Goal: Transaction & Acquisition: Purchase product/service

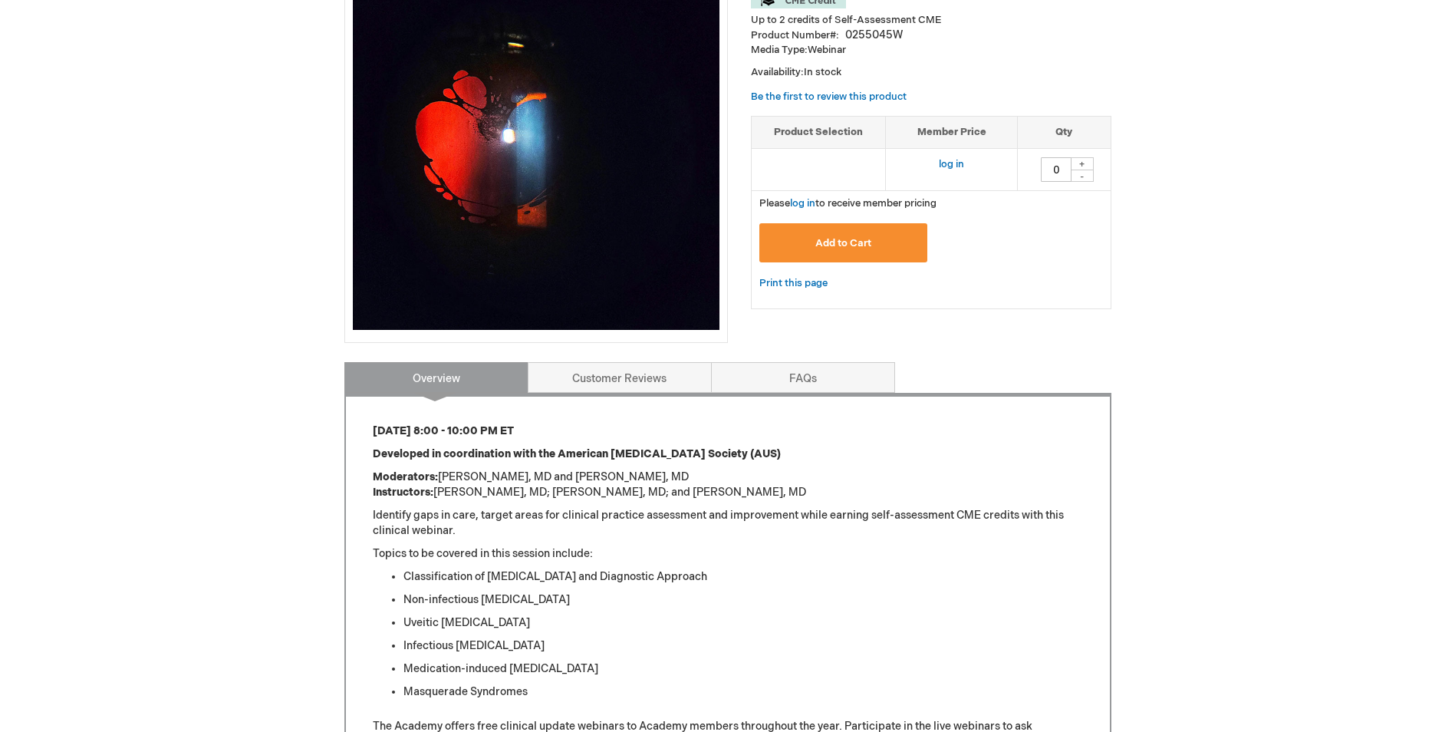
scroll to position [153, 0]
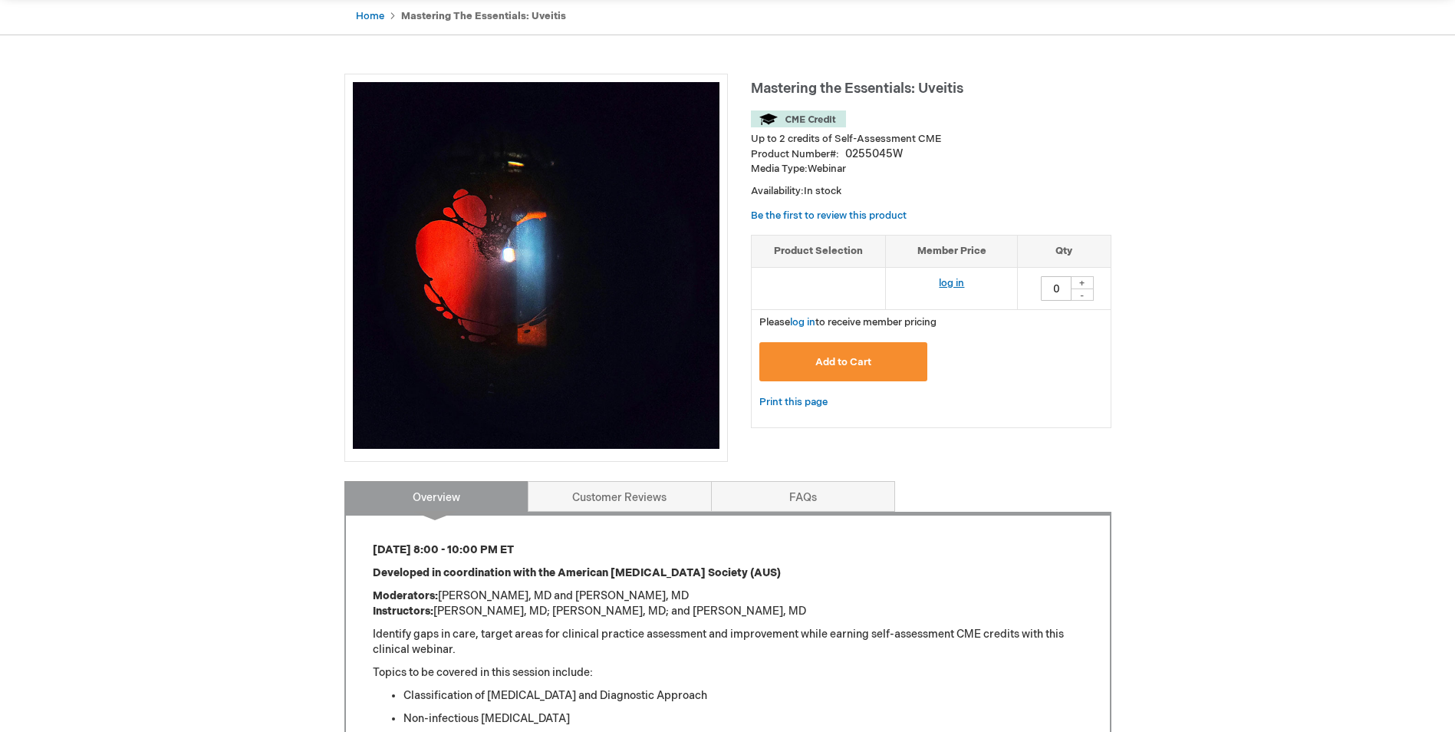
click at [948, 282] on link "log in" at bounding box center [951, 283] width 25 height 12
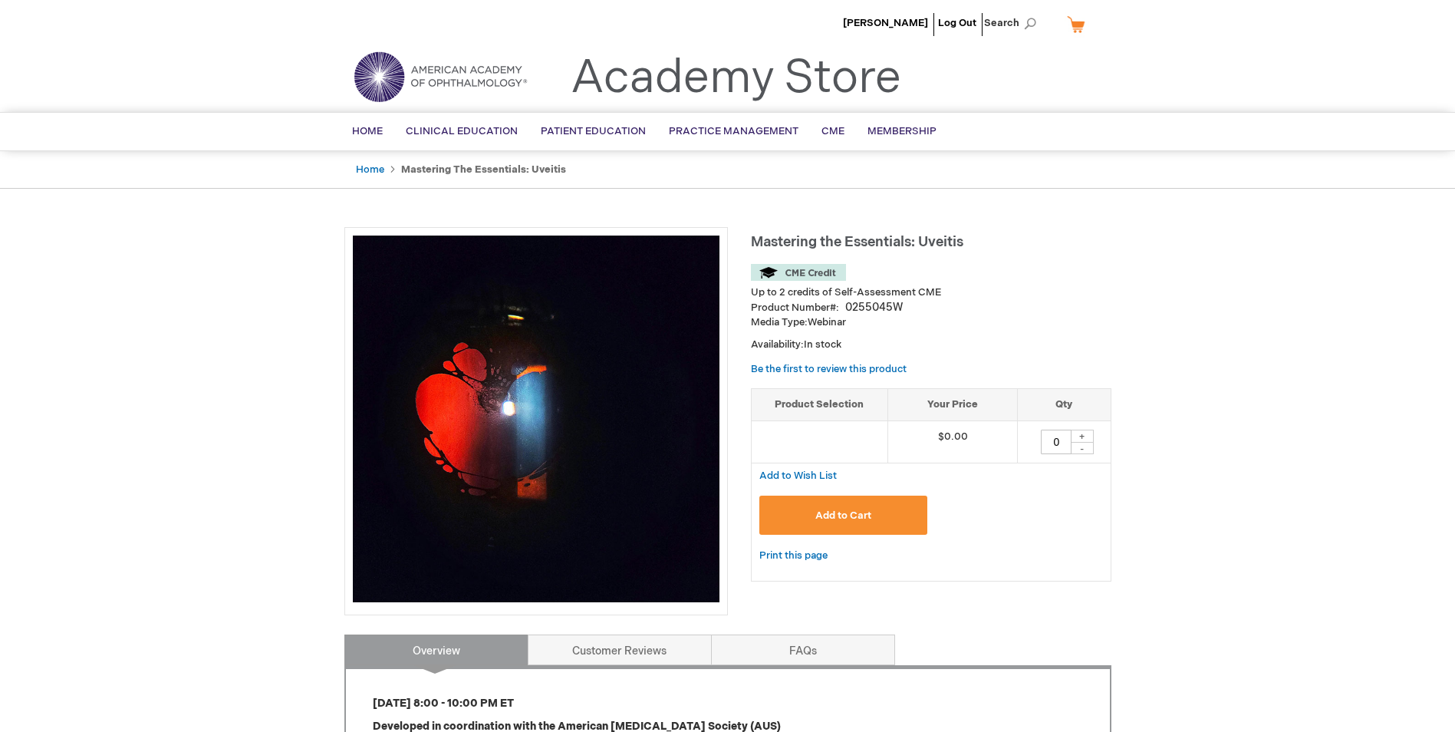
click at [1081, 435] on div "+" at bounding box center [1082, 436] width 23 height 13
type input "1"
click at [835, 506] on button "Add to Cart" at bounding box center [843, 515] width 169 height 39
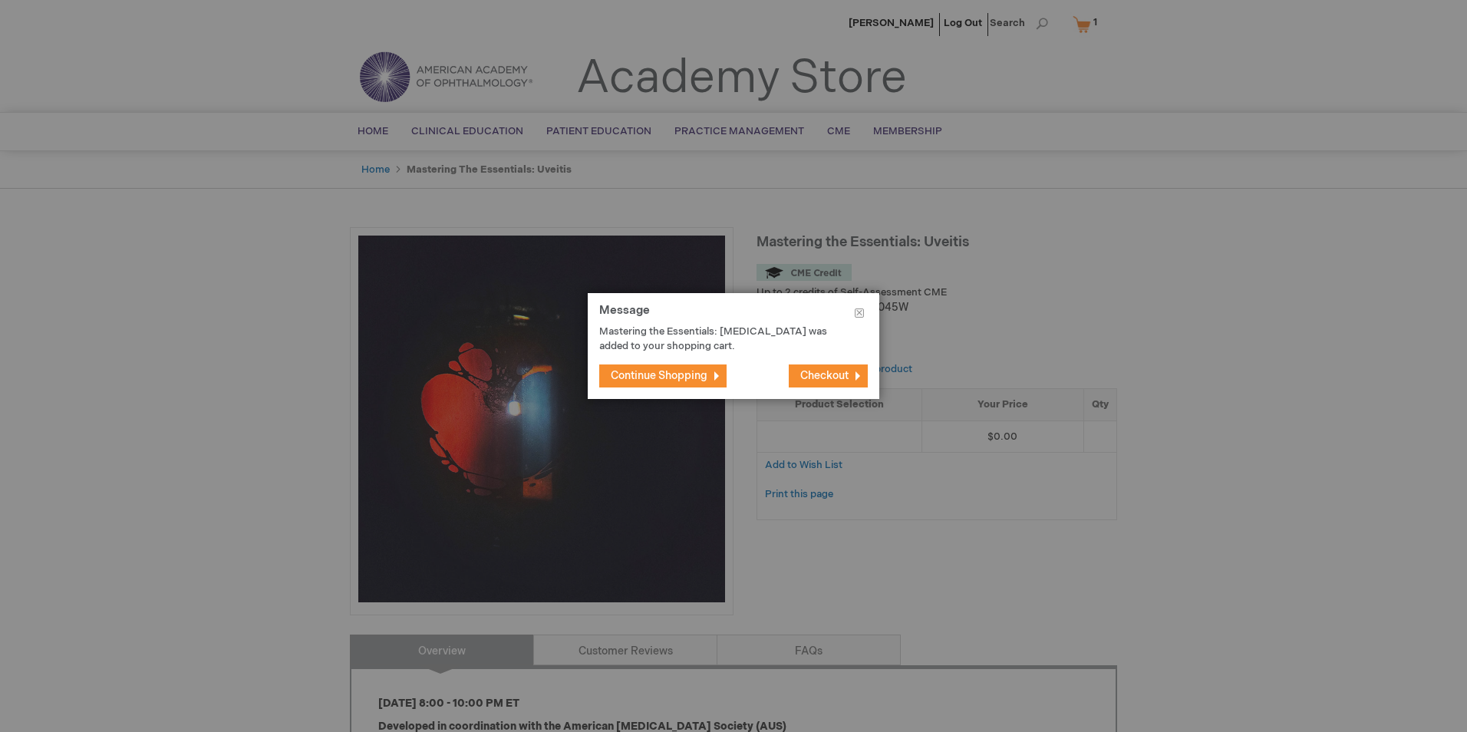
click at [827, 380] on span "Checkout" at bounding box center [824, 375] width 48 height 13
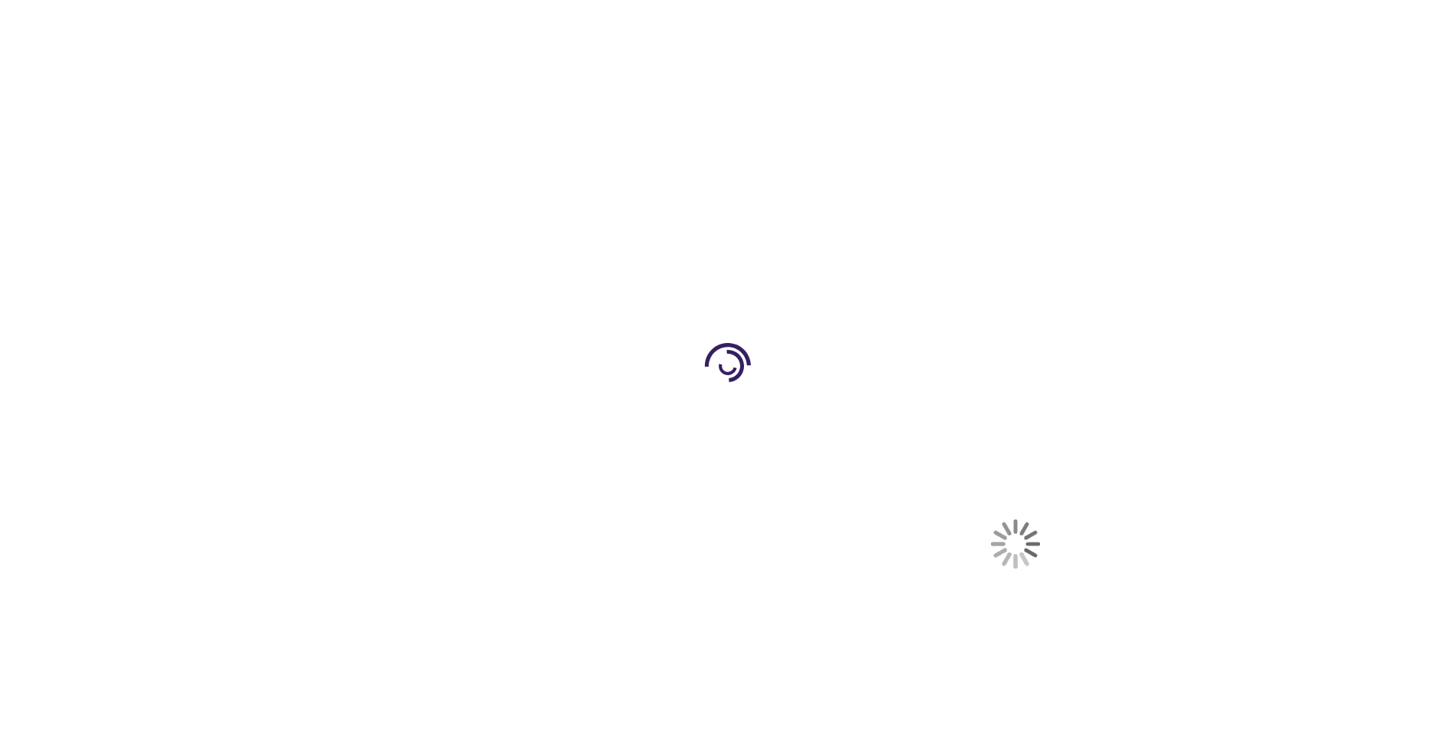
select select "US"
select select "38"
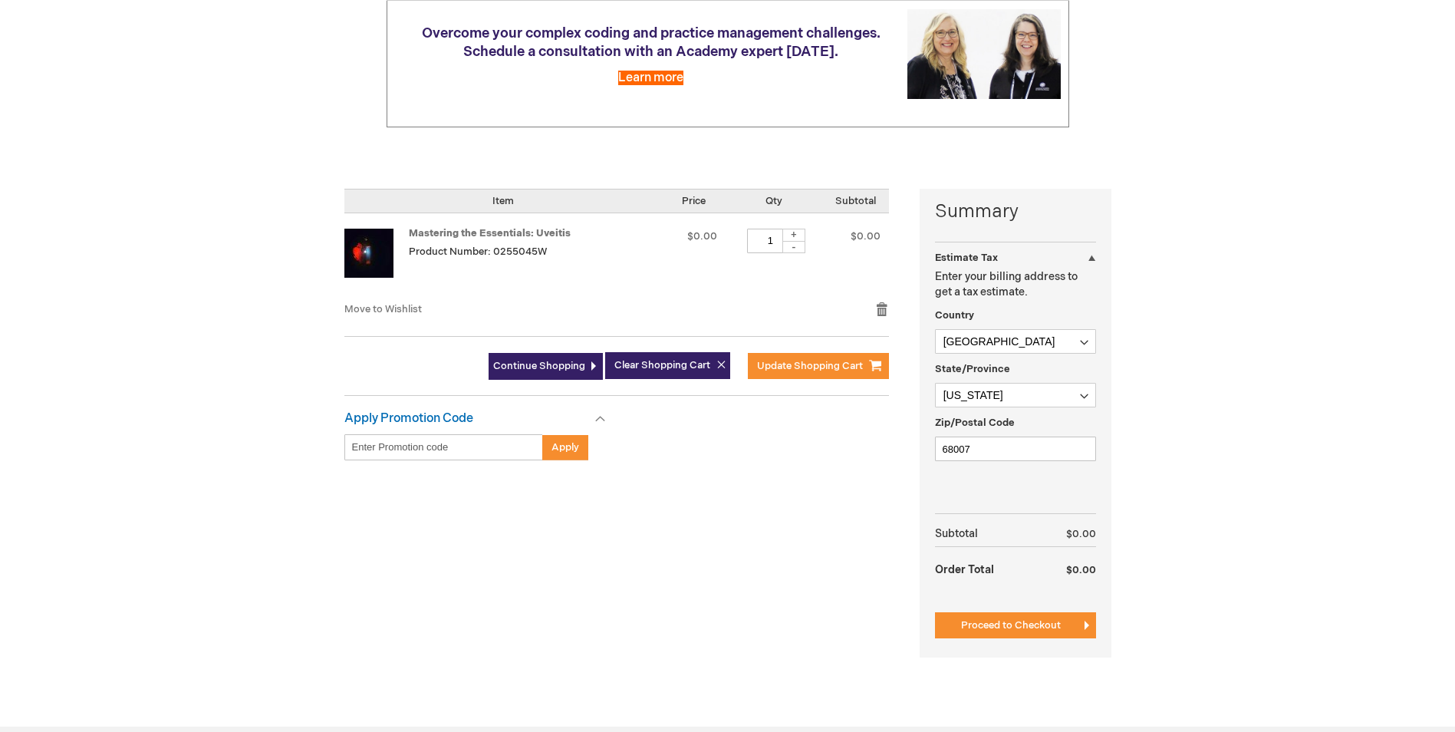
scroll to position [230, 0]
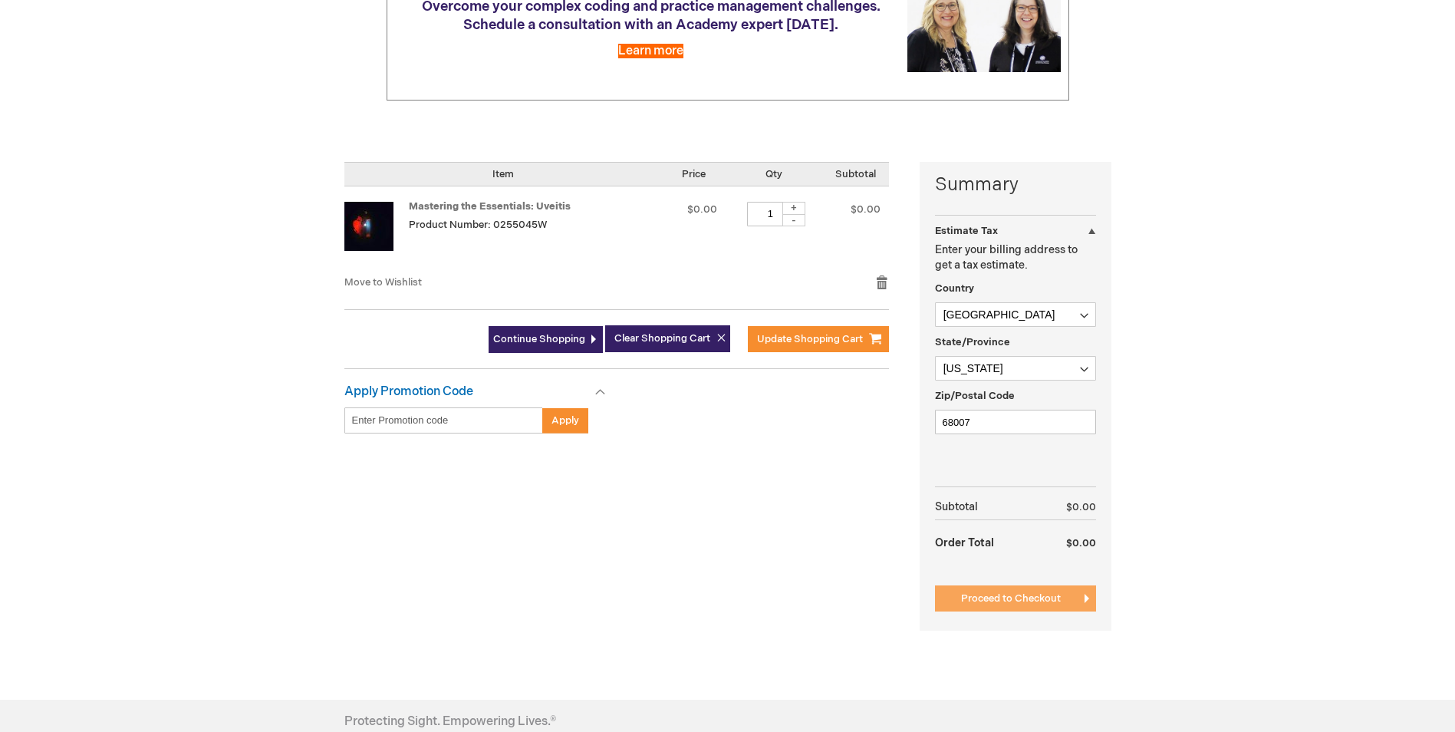
click at [1017, 598] on span "Proceed to Checkout" at bounding box center [1011, 598] width 100 height 12
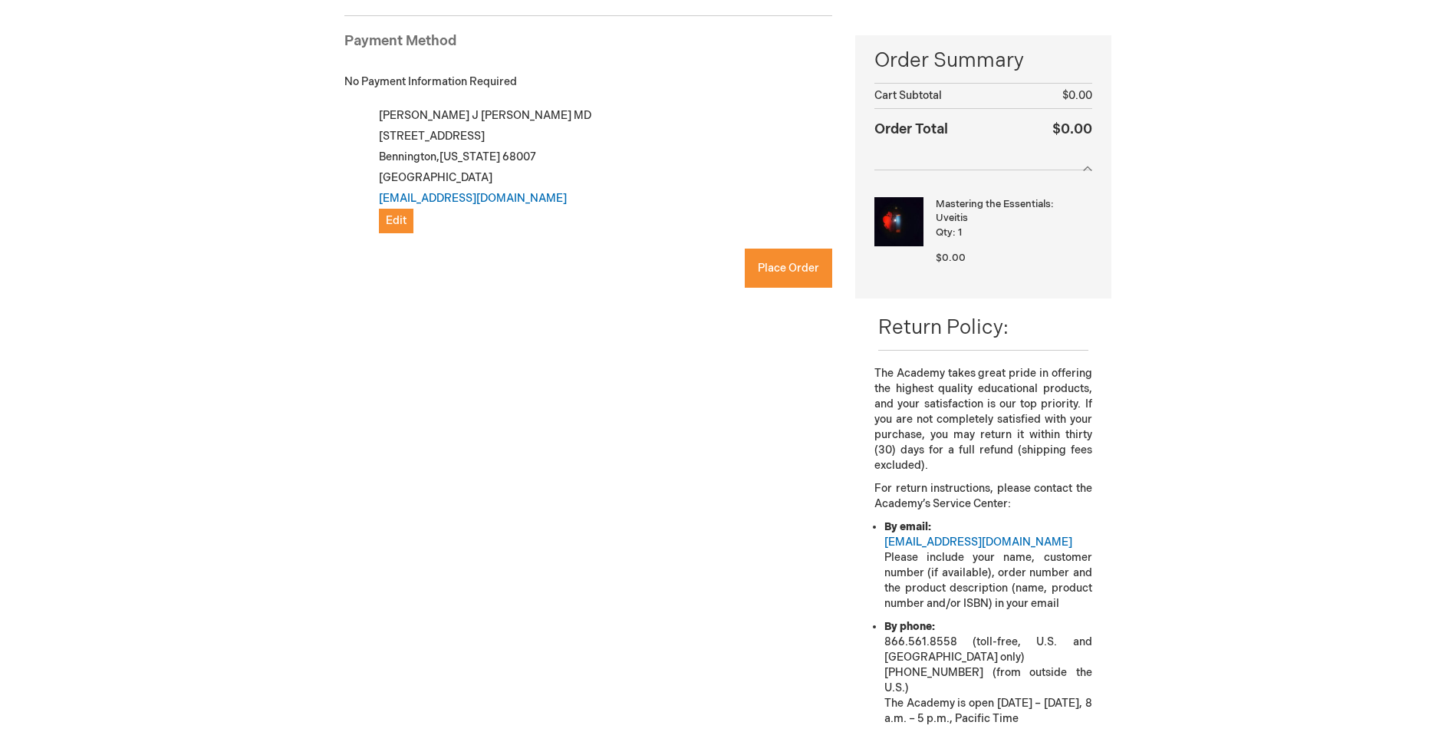
checkbox input "true"
click at [774, 271] on span "Place Order" at bounding box center [788, 268] width 61 height 13
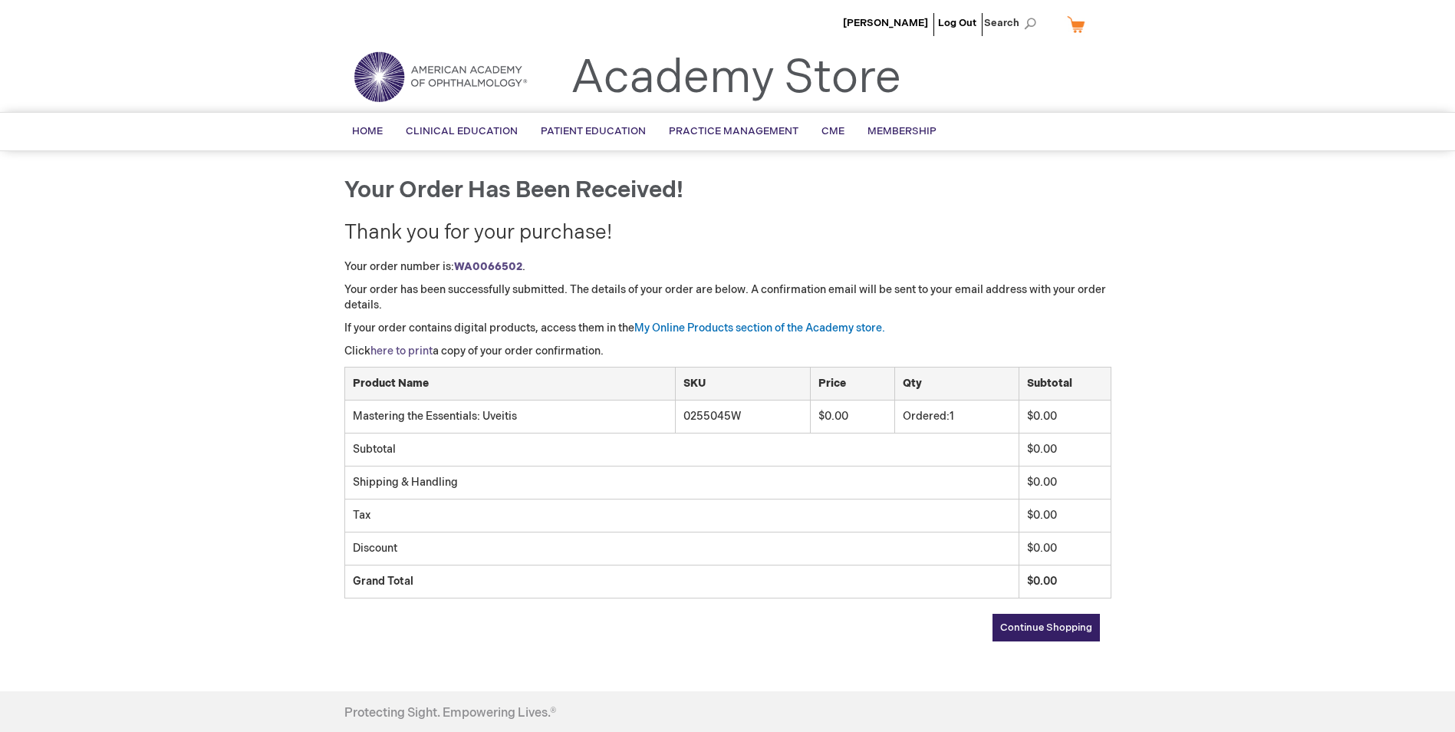
click at [405, 349] on link "here to print" at bounding box center [401, 350] width 62 height 13
